Goal: Check status: Check status

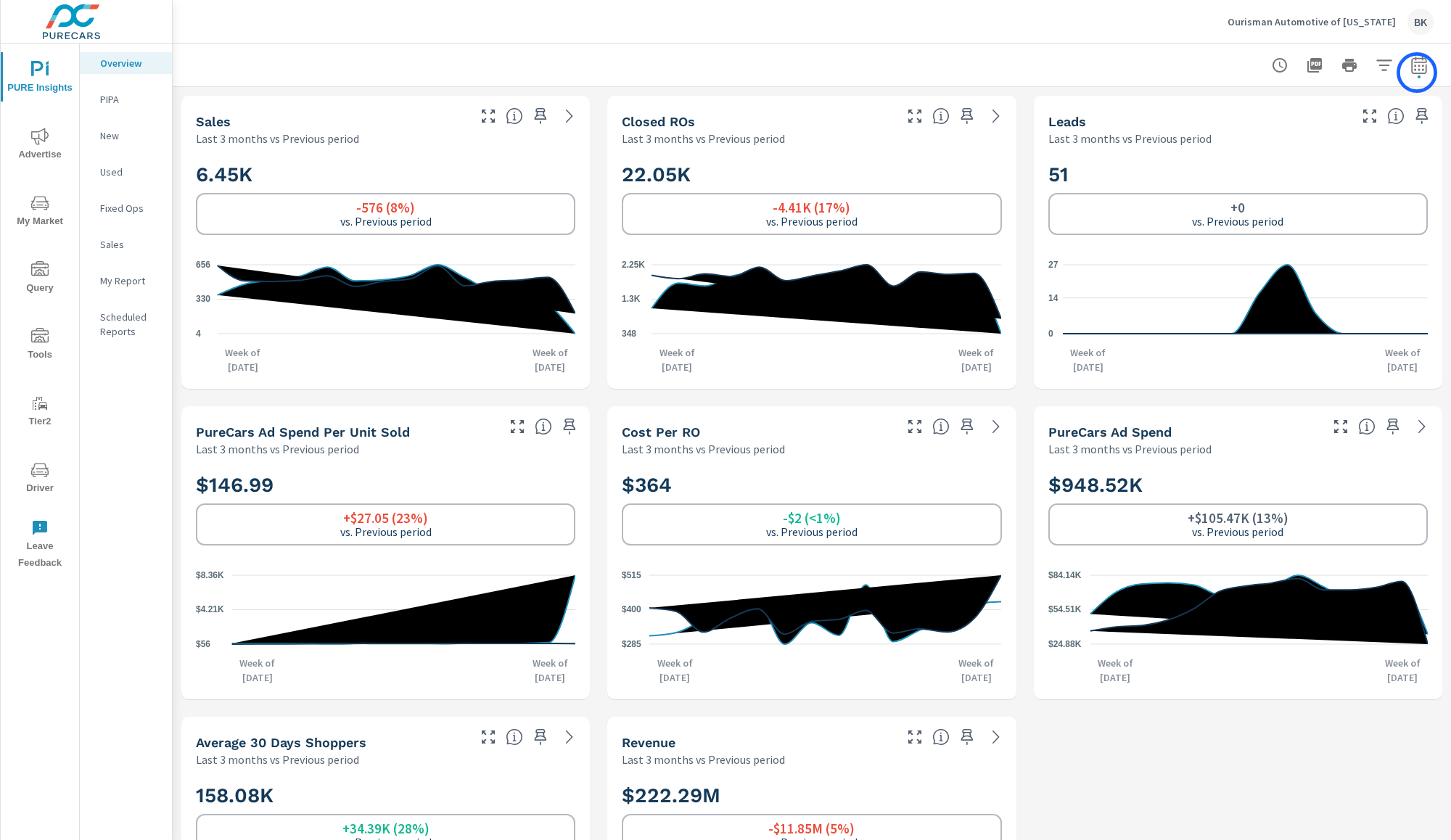
click at [1417, 73] on icon "button" at bounding box center [1419, 64] width 16 height 17
select select "Last 3 months"
select select "Previous period"
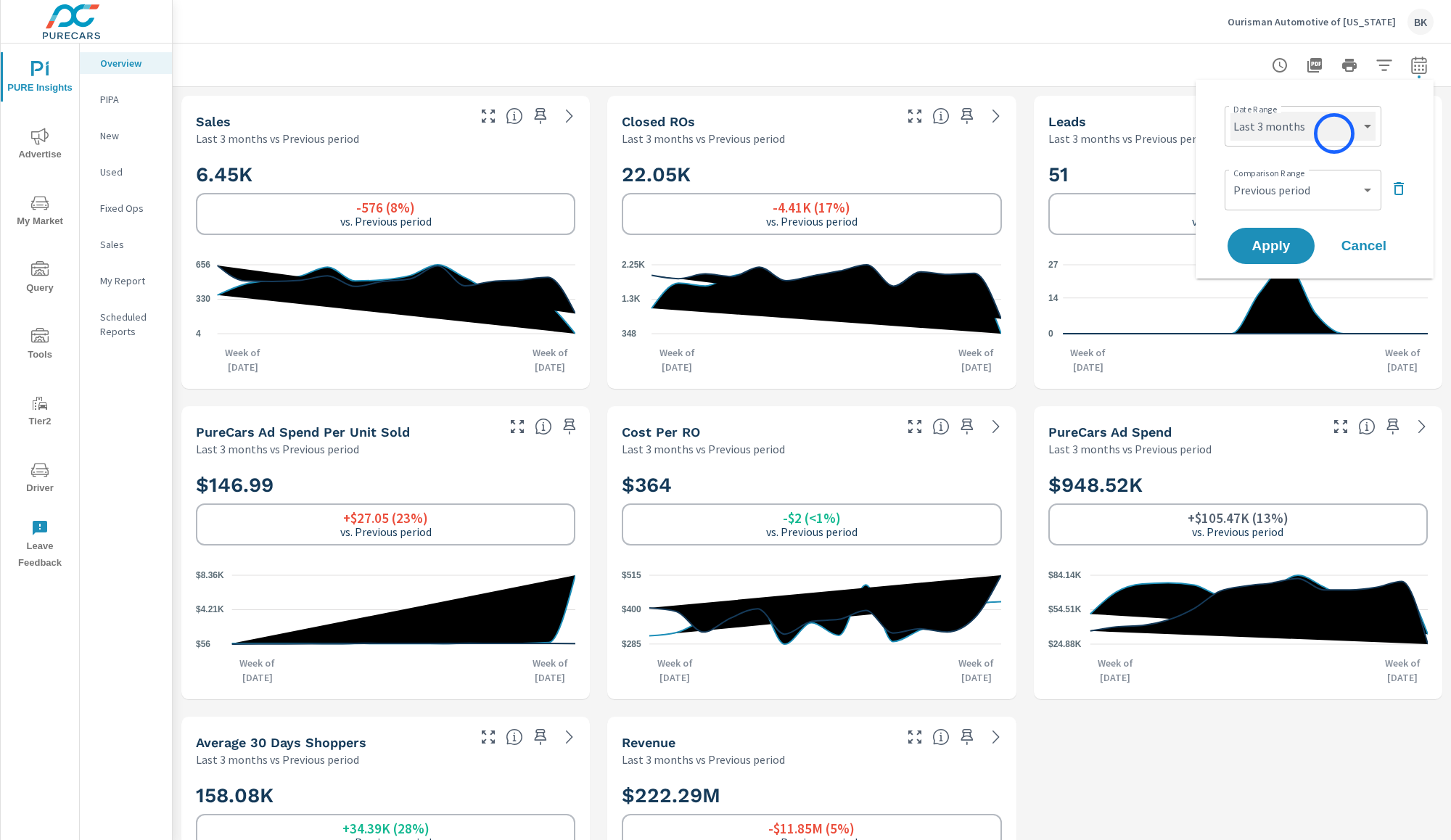
click at [1335, 133] on select "Custom [DATE] Last week Last 7 days Last 14 days Last 30 days Last 45 days Last…" at bounding box center [1303, 126] width 145 height 29
click at [1231, 112] on select "Custom [DATE] Last week Last 7 days Last 14 days Last 30 days Last 45 days Last…" at bounding box center [1303, 126] width 145 height 29
select select "Month to date"
click at [1284, 187] on select "Custom Previous period Previous month Previous year" at bounding box center [1303, 189] width 145 height 29
click at [1231, 175] on select "Custom Previous period Previous month Previous year" at bounding box center [1303, 189] width 145 height 29
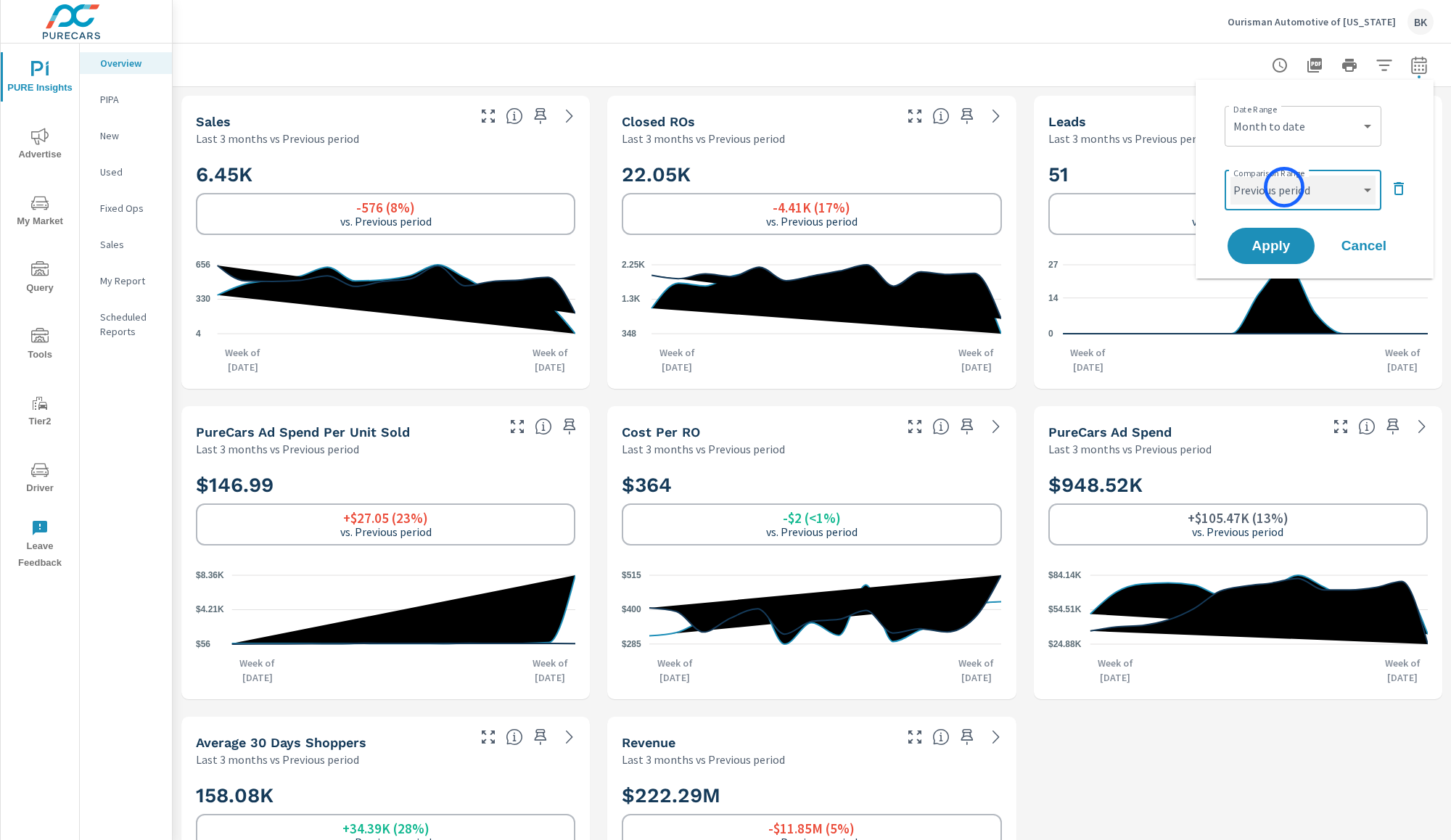
select select "Previous month"
click at [1268, 243] on span "Apply" at bounding box center [1271, 247] width 60 height 14
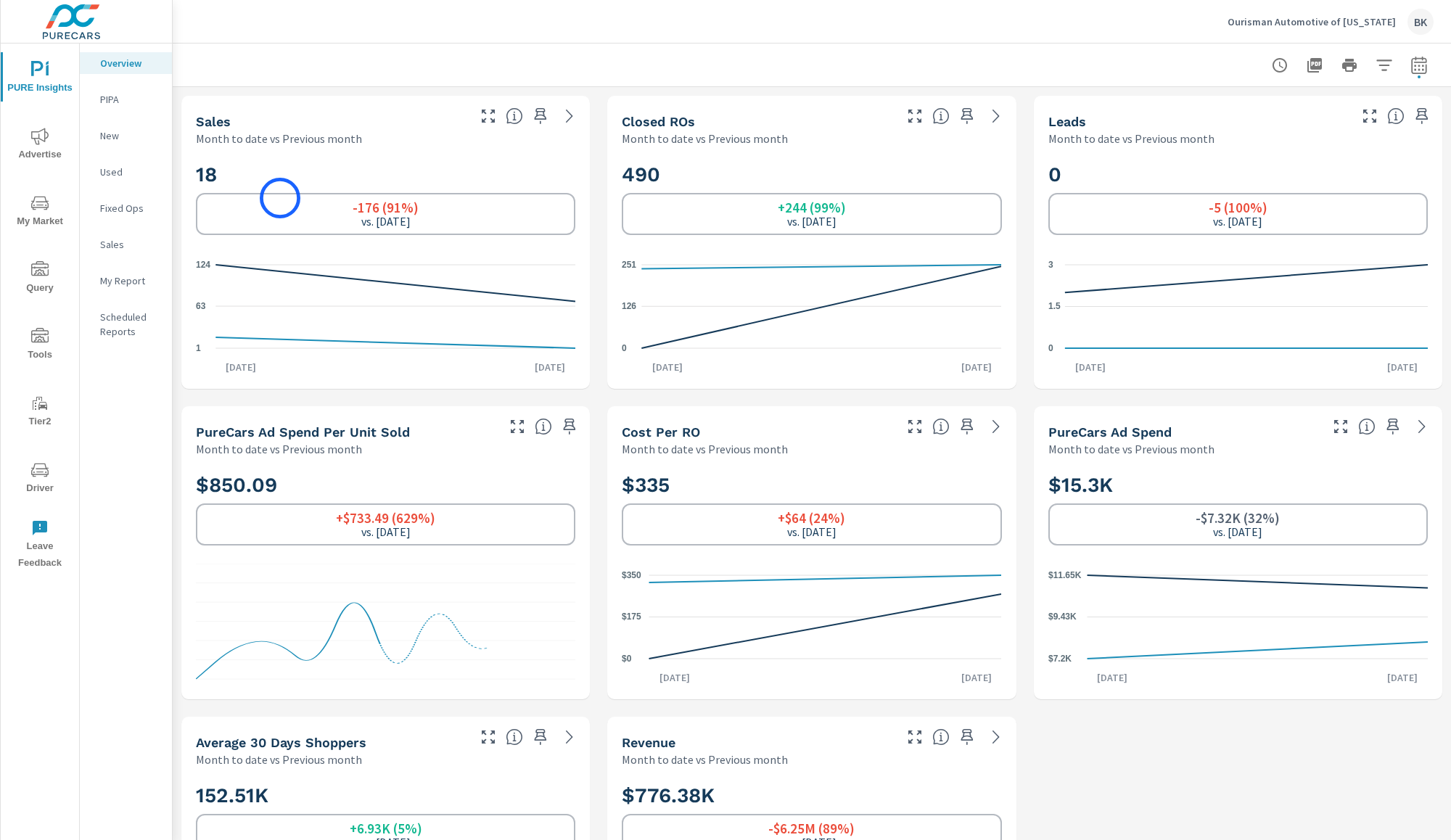
scroll to position [218, 0]
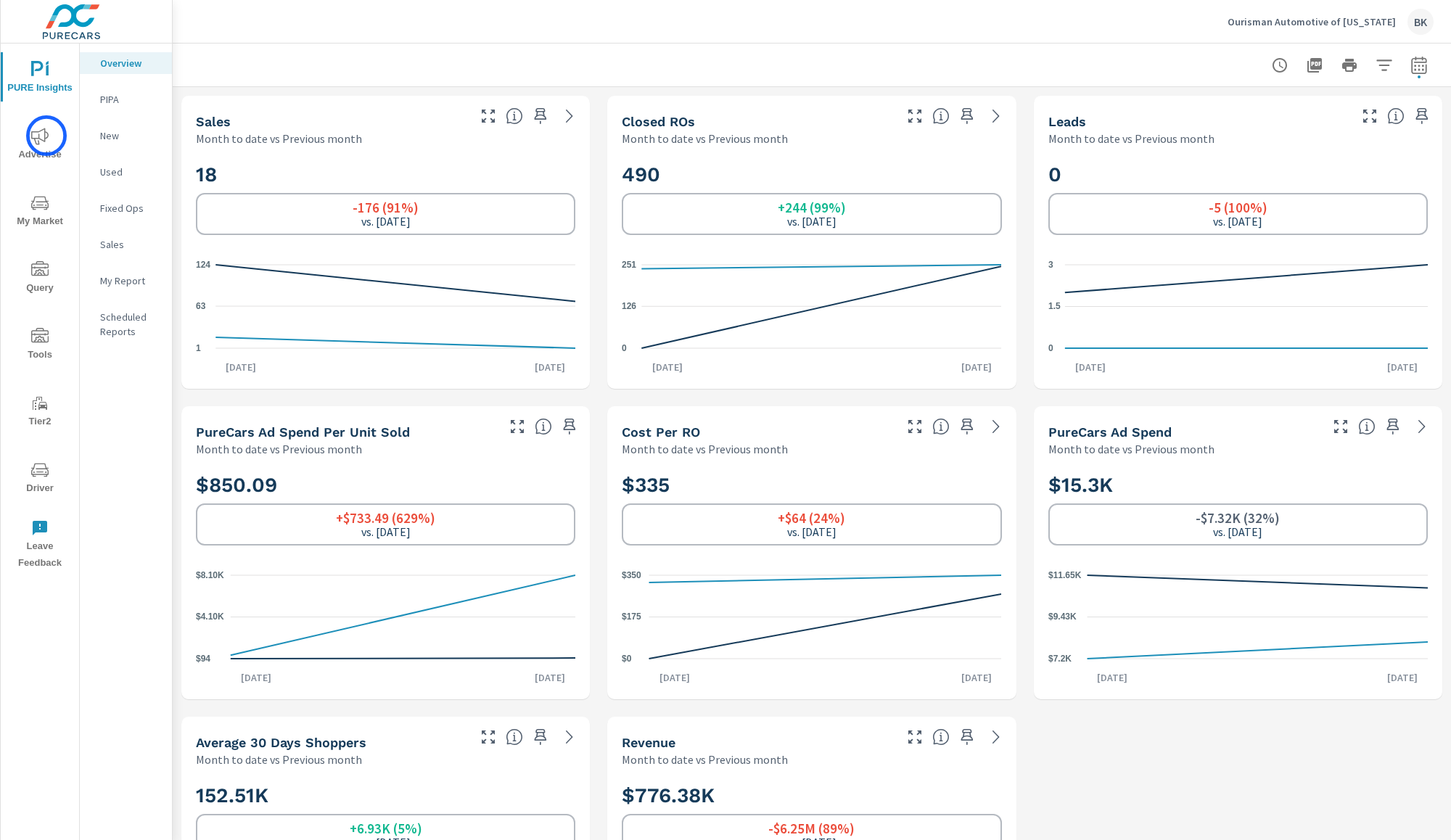
click at [47, 136] on icon "nav menu" at bounding box center [40, 137] width 17 height 17
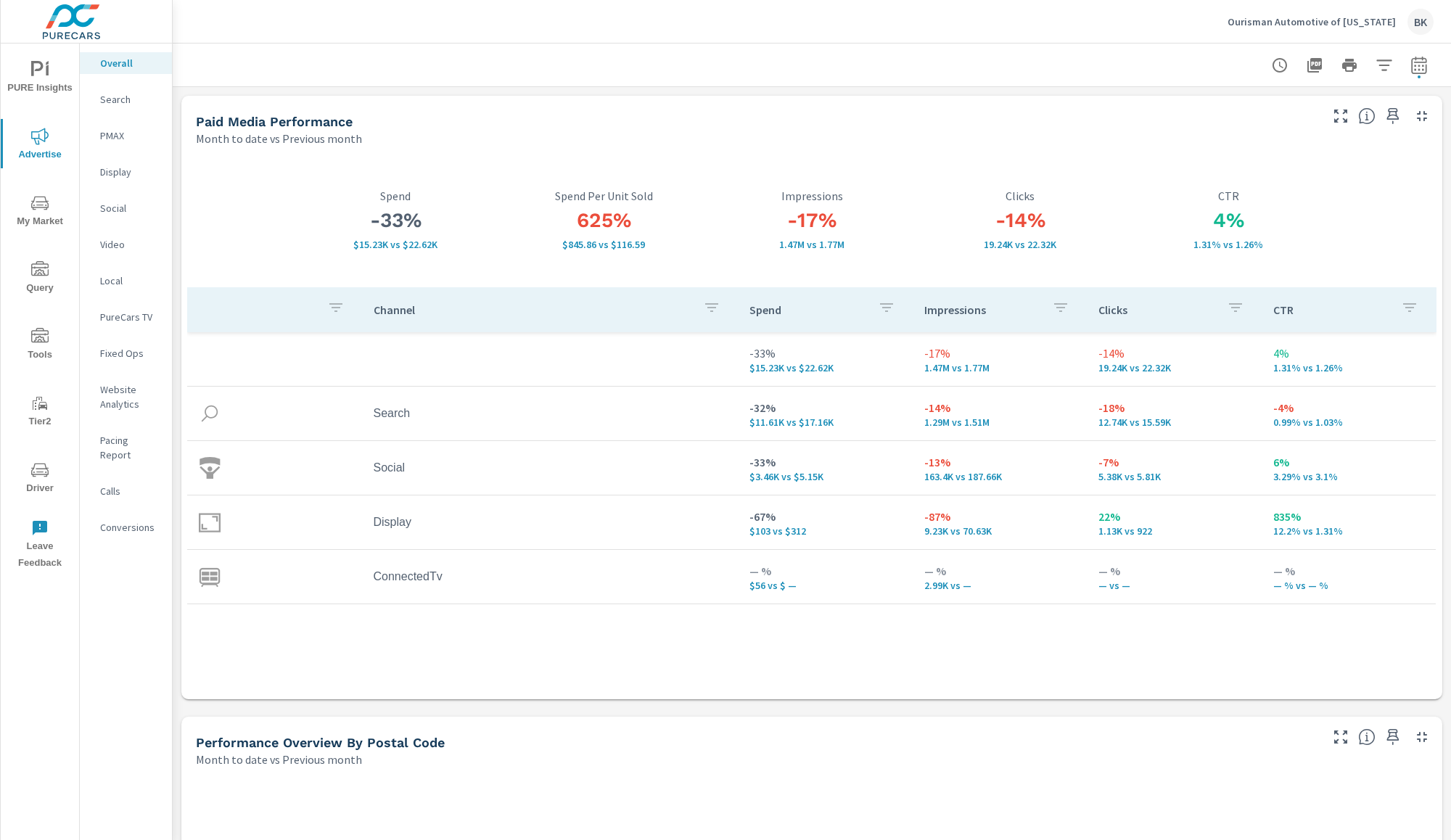
scroll to position [218, 0]
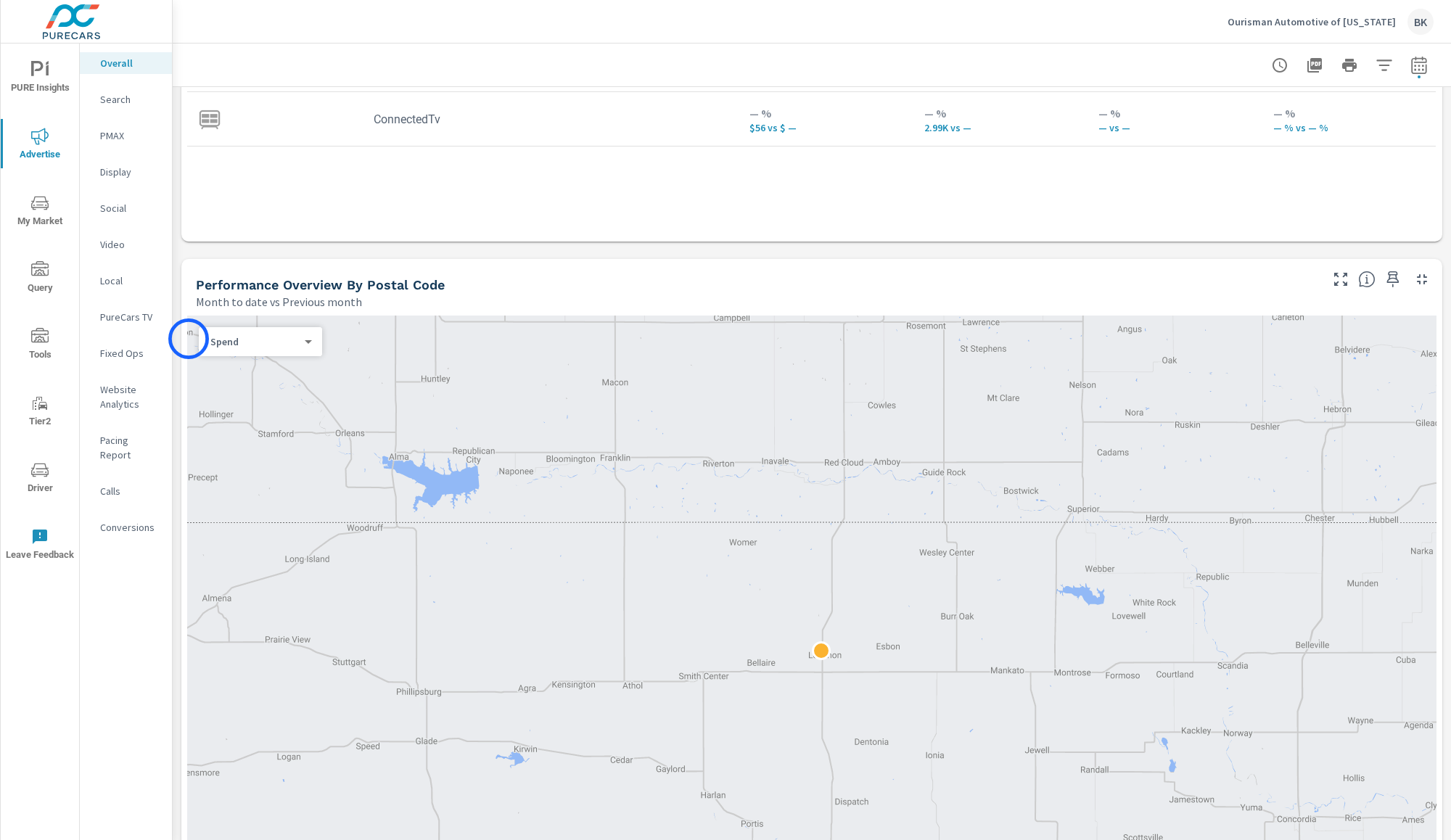
scroll to position [473, 0]
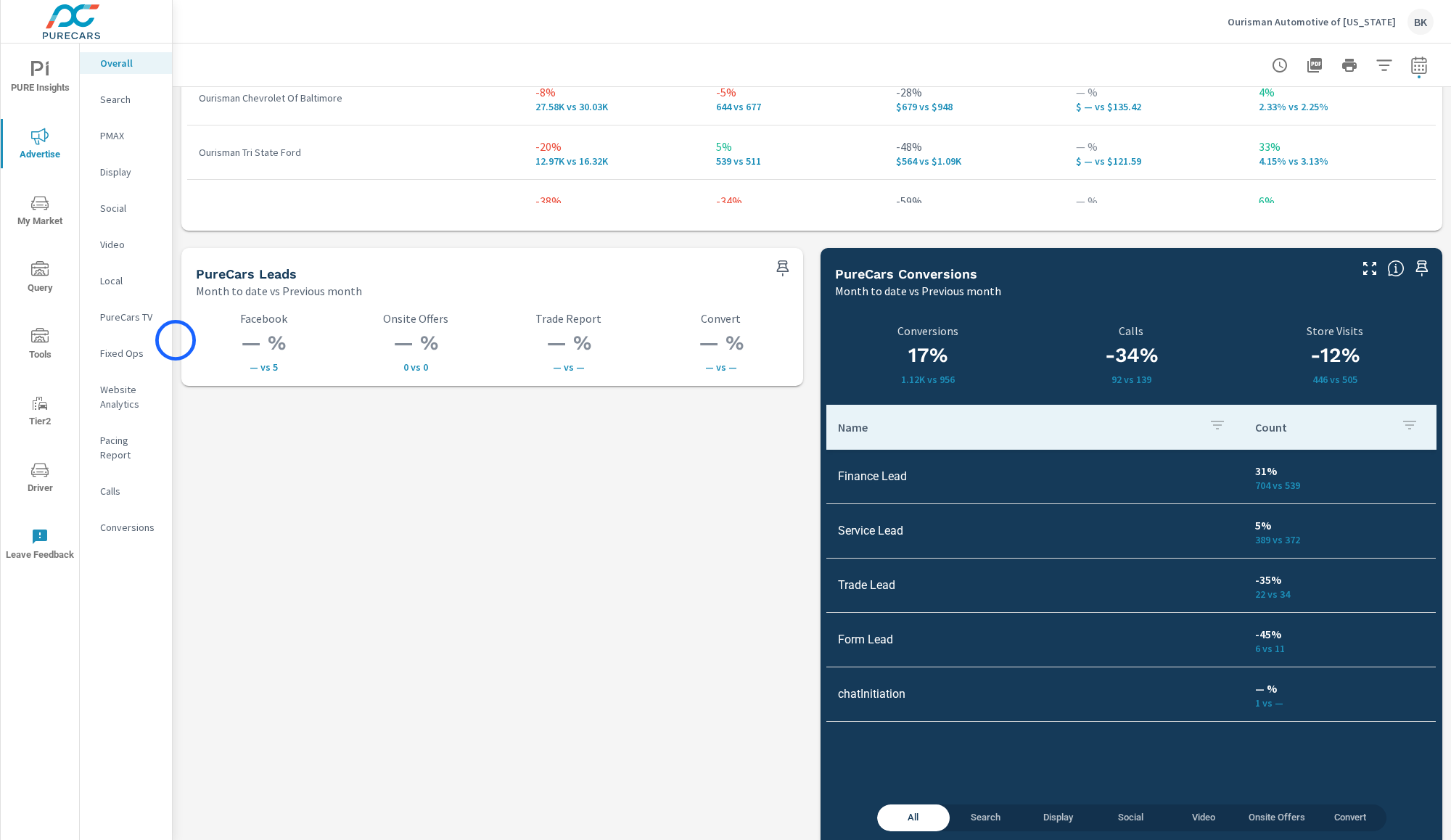
scroll to position [2816, 0]
